Goal: Task Accomplishment & Management: Use online tool/utility

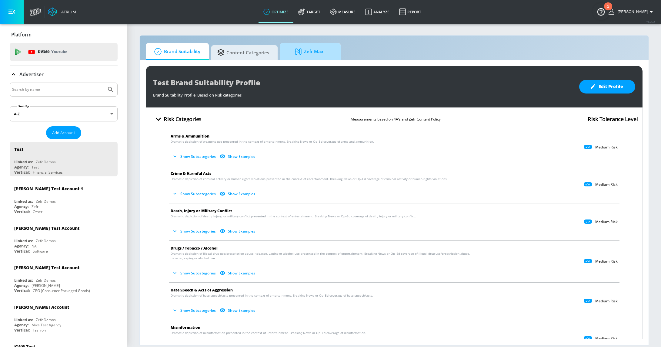
click at [305, 53] on span "Zefr Max" at bounding box center [309, 51] width 46 height 15
